Goal: Transaction & Acquisition: Purchase product/service

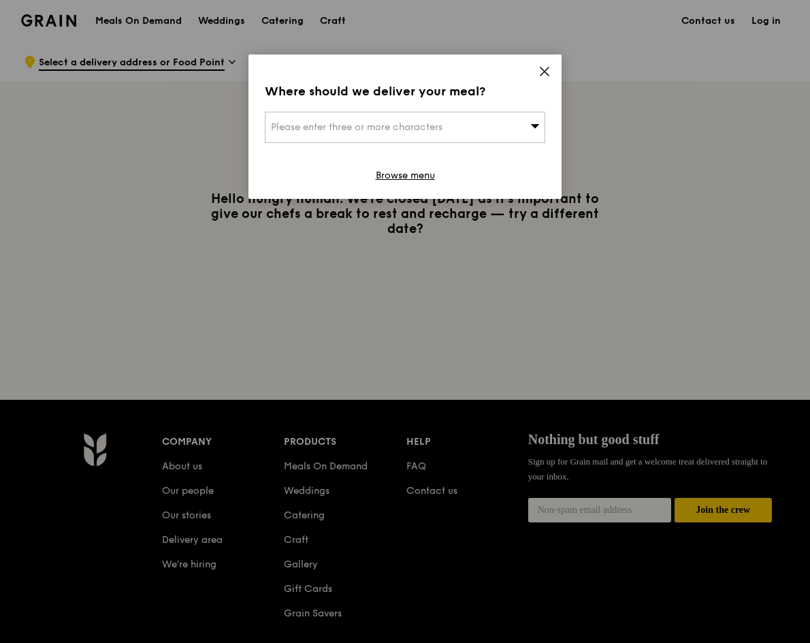
click at [550, 73] on icon at bounding box center [545, 71] width 12 height 12
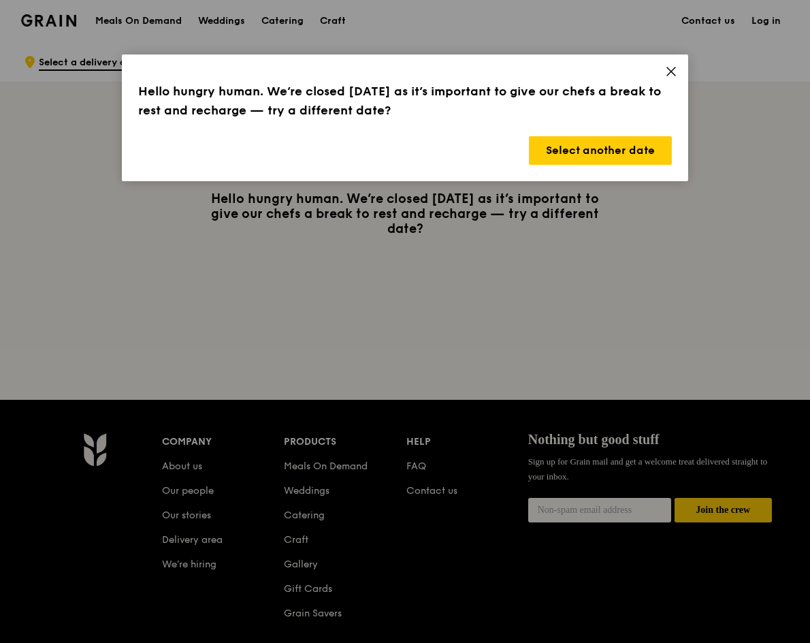
click at [685, 69] on div "Hello hungry human. We’re closed [DATE] as it’s important to give our chefs a b…" at bounding box center [405, 117] width 567 height 127
click at [667, 71] on icon at bounding box center [671, 71] width 12 height 12
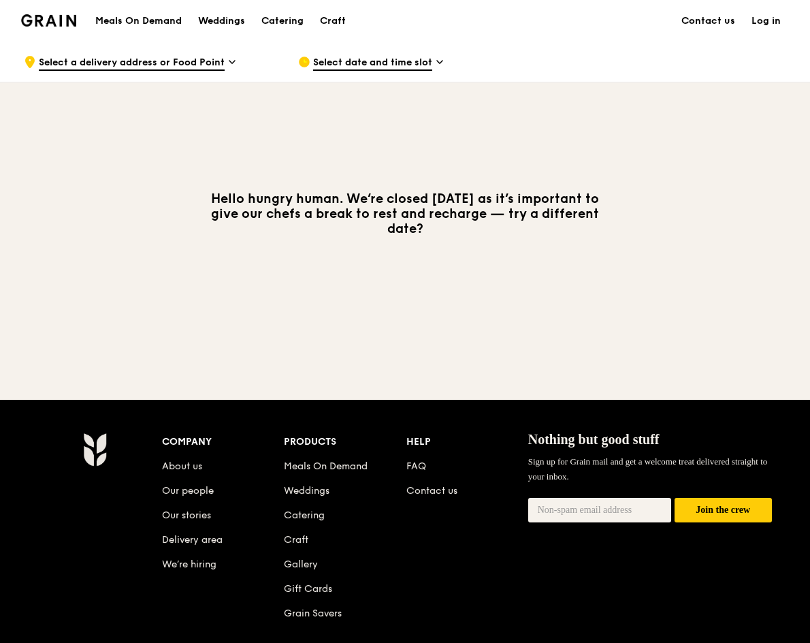
click at [115, 27] on h1 "Meals On Demand" at bounding box center [138, 21] width 86 height 14
click at [130, 26] on h1 "Meals On Demand" at bounding box center [138, 21] width 86 height 14
click at [178, 6] on div "Meals On Demand Weddings Catering Craft" at bounding box center [220, 21] width 267 height 42
click at [127, 16] on h1 "Meals On Demand" at bounding box center [138, 21] width 86 height 14
click at [769, 26] on link "Log in" at bounding box center [767, 21] width 46 height 41
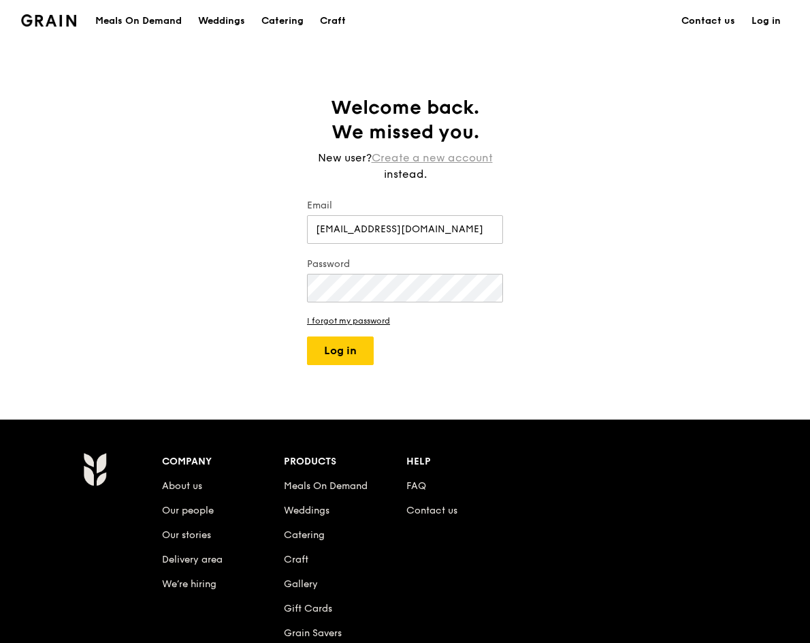
type input "[EMAIL_ADDRESS][DOMAIN_NAME]"
click at [409, 151] on link "Create a new account" at bounding box center [432, 158] width 121 height 16
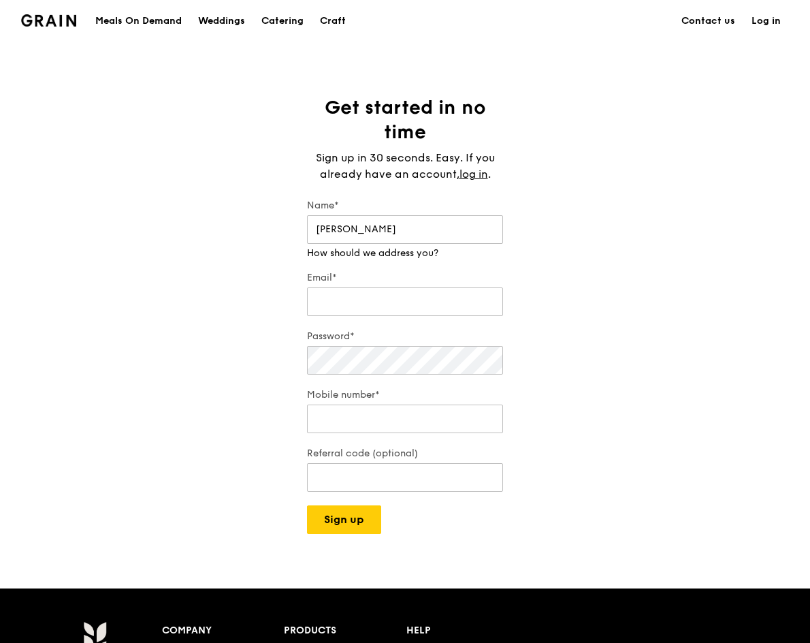
type input "[PERSON_NAME]"
